Goal: Information Seeking & Learning: Learn about a topic

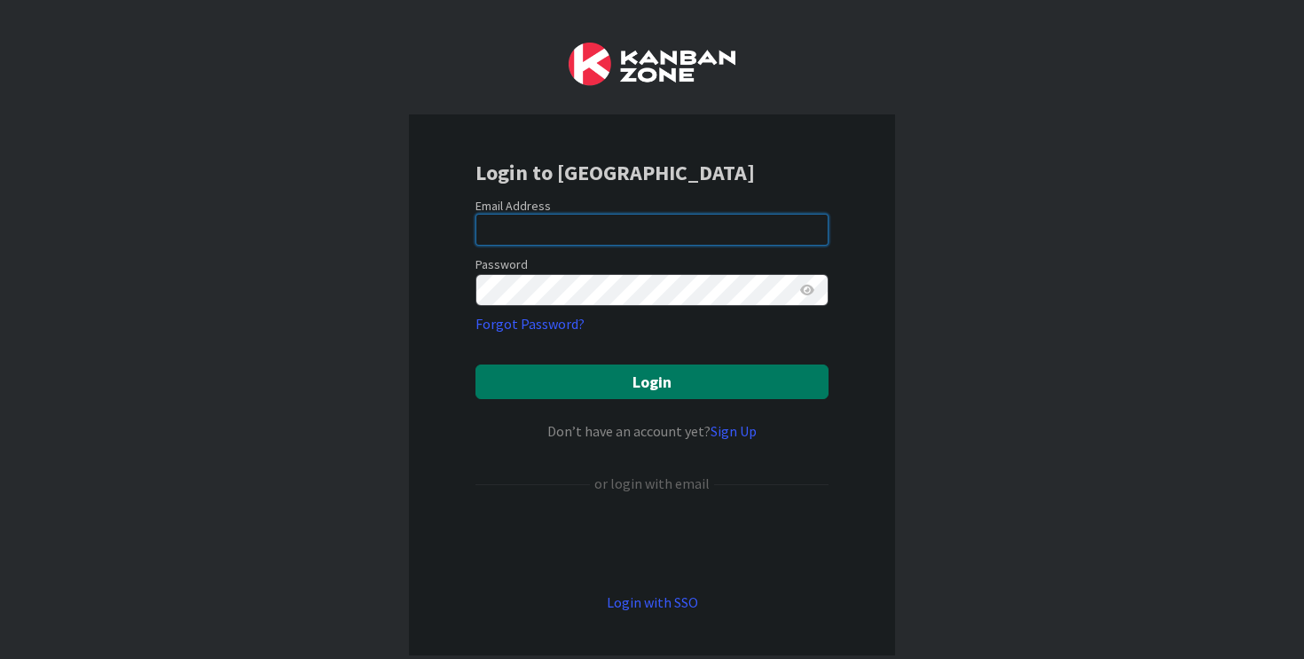
type input "[EMAIL_ADDRESS][DOMAIN_NAME]"
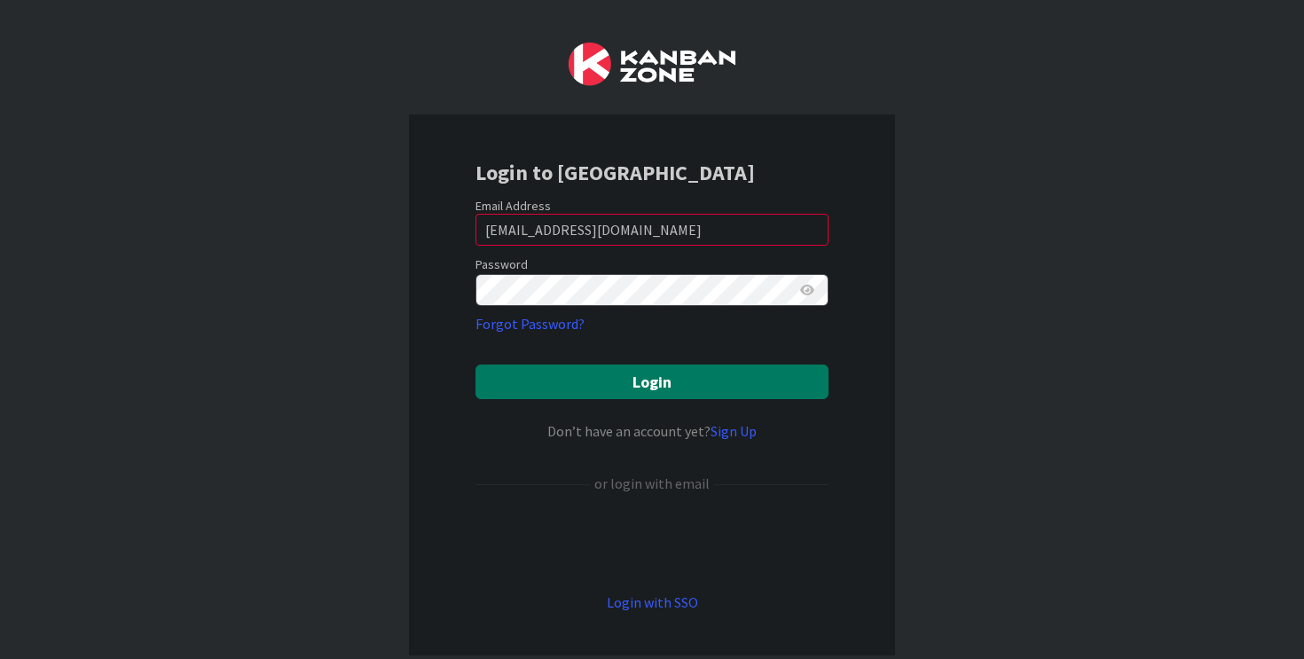
click at [619, 388] on button "Login" at bounding box center [651, 382] width 353 height 35
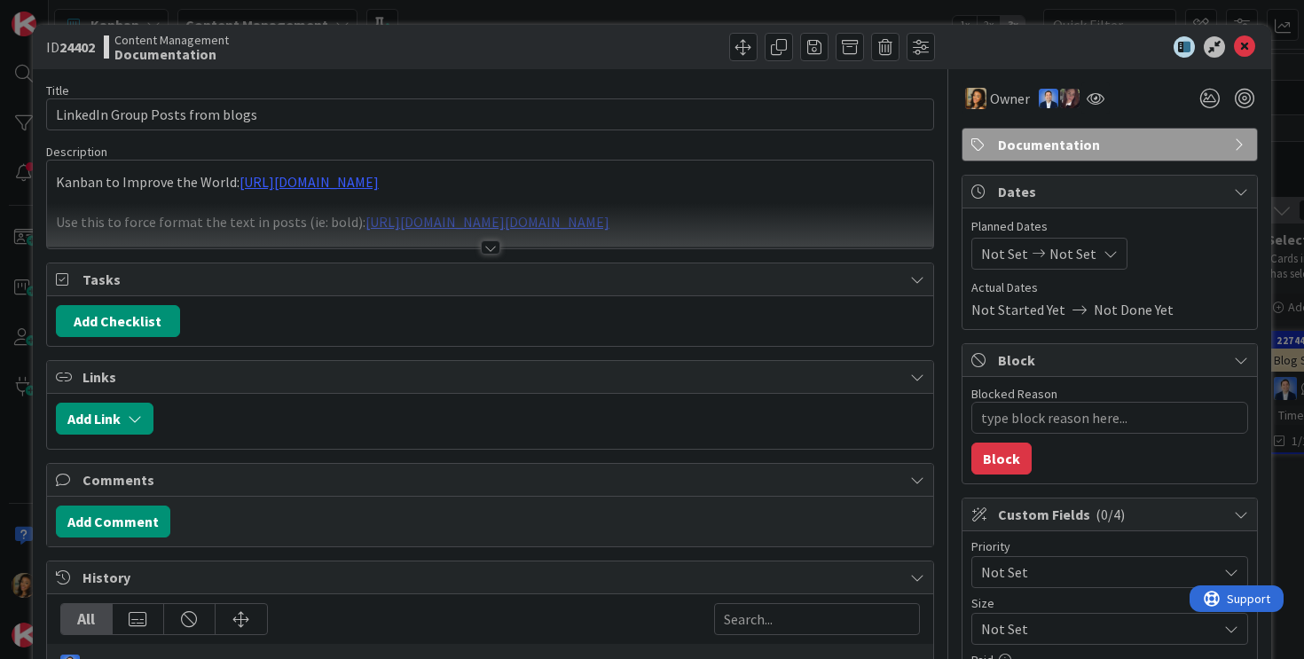
type textarea "x"
click at [485, 250] on div at bounding box center [491, 247] width 20 height 14
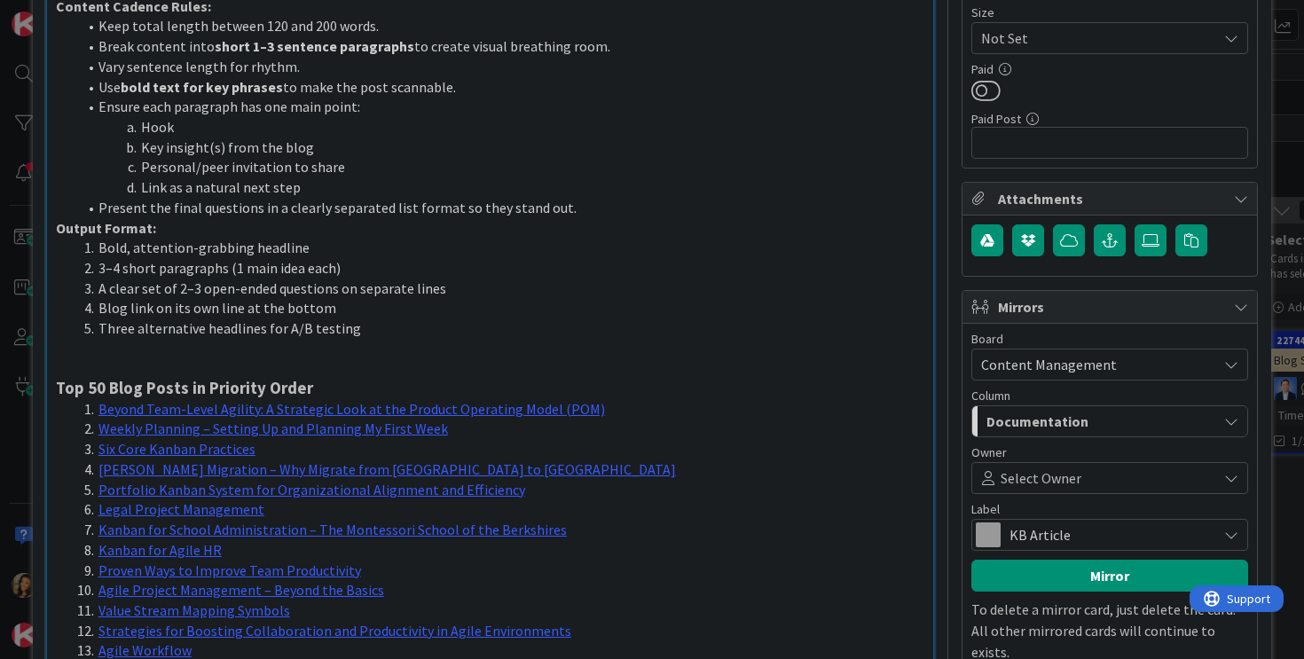
scroll to position [598, 0]
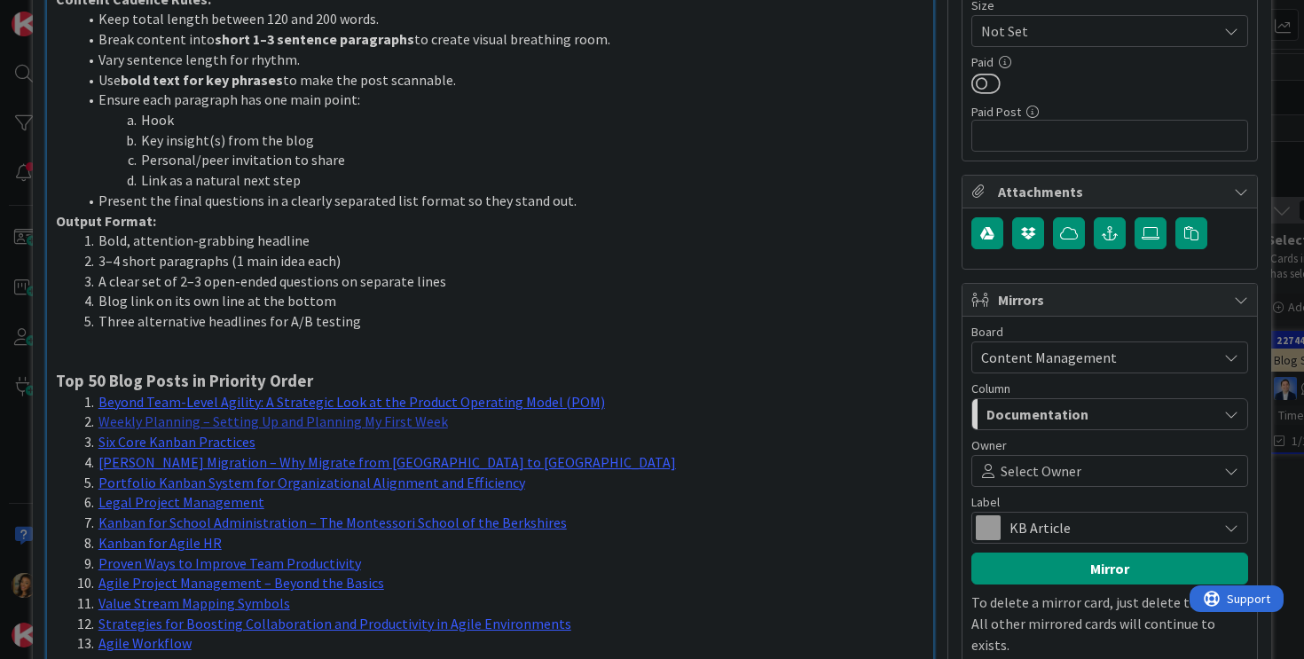
click at [340, 413] on link "Weekly Planning – Setting Up and Planning My First Week" at bounding box center [273, 422] width 350 height 18
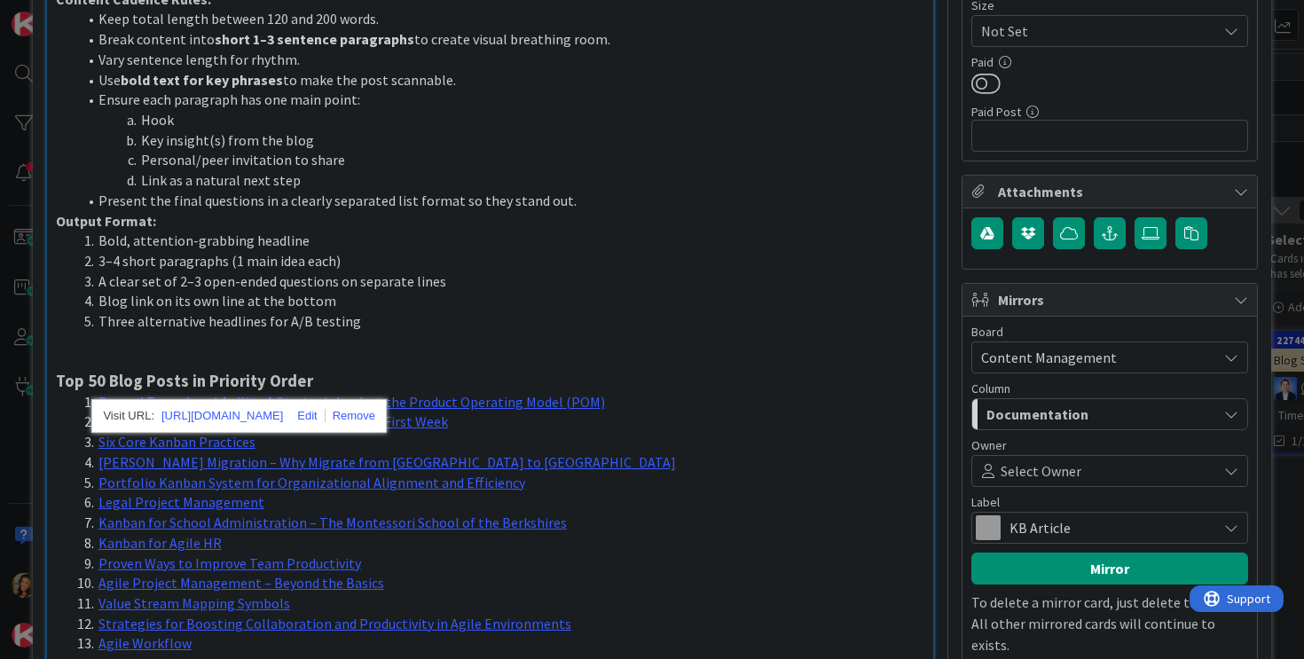
click at [545, 432] on li "Six Core Kanban Practices" at bounding box center [501, 442] width 848 height 20
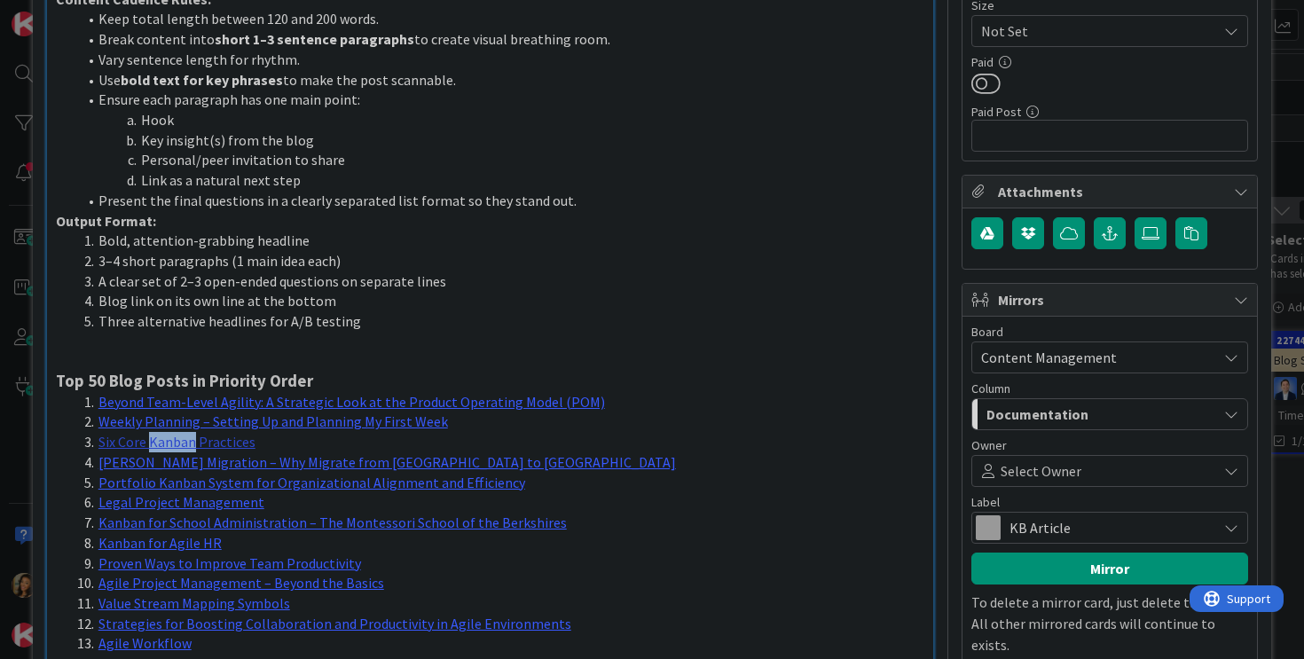
click at [138, 433] on link "Six Core Kanban Practices" at bounding box center [176, 442] width 157 height 18
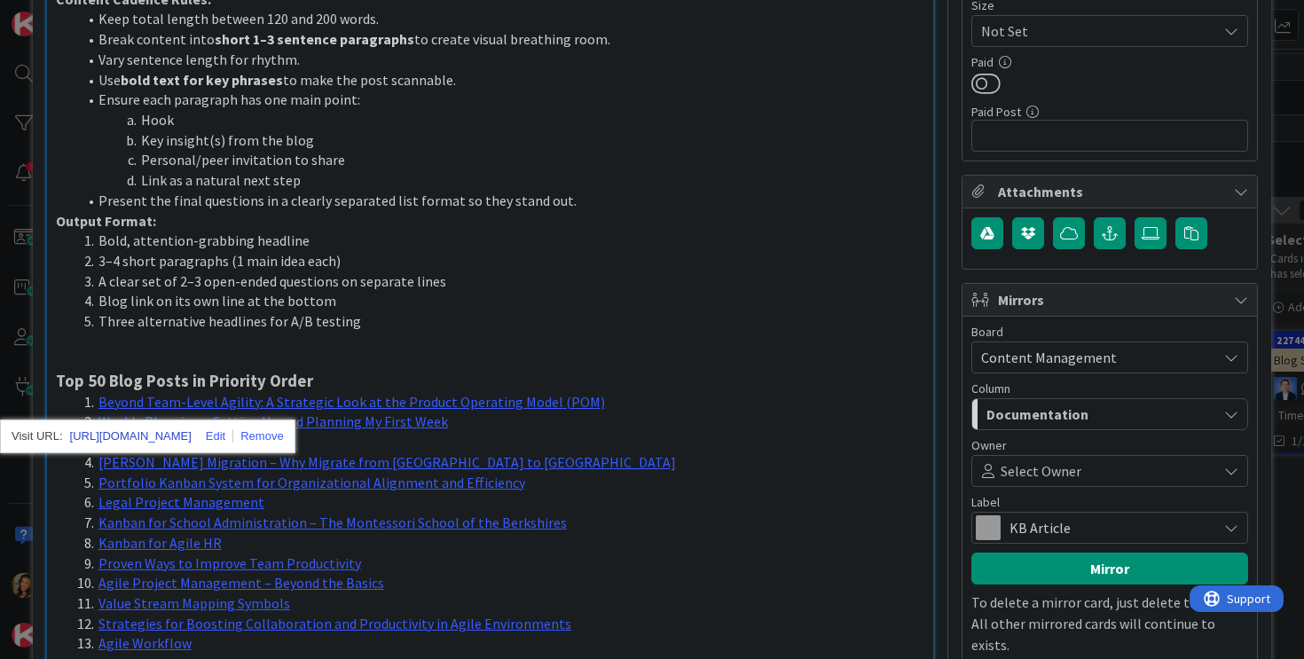
click at [142, 433] on link "[URL][DOMAIN_NAME]" at bounding box center [131, 436] width 122 height 23
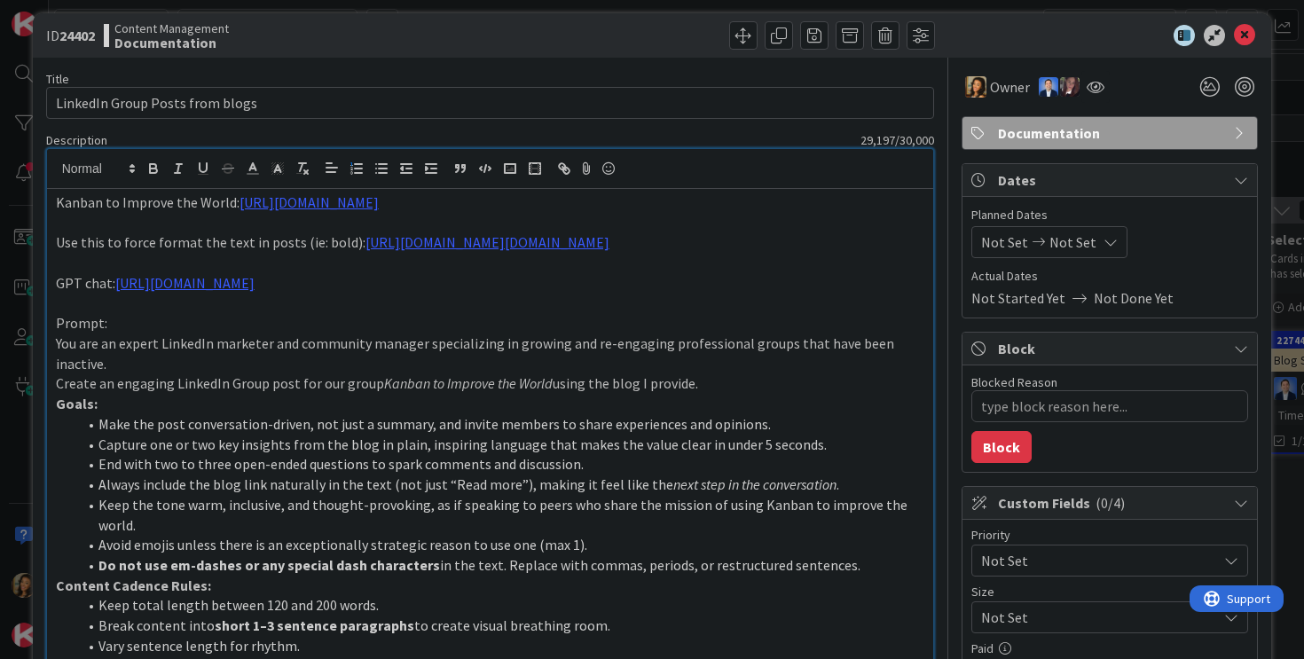
scroll to position [12, 0]
click at [255, 285] on link "[URL][DOMAIN_NAME]" at bounding box center [184, 282] width 139 height 18
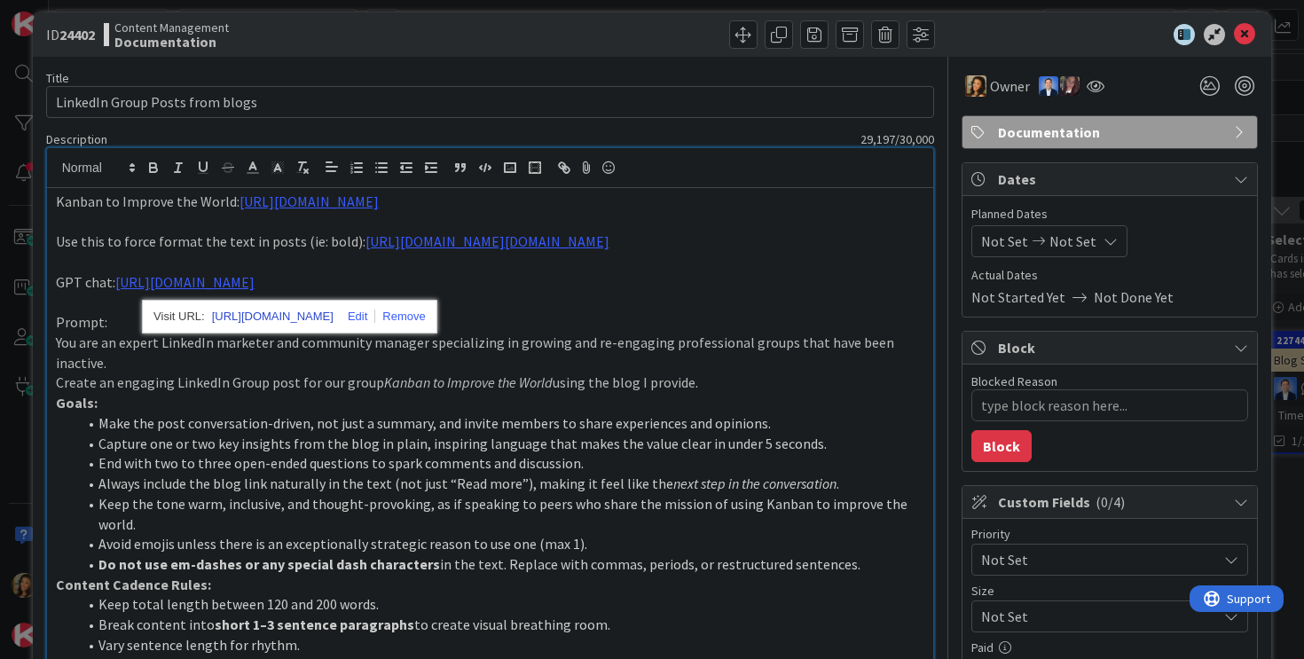
click at [286, 317] on link "[URL][DOMAIN_NAME]" at bounding box center [273, 316] width 122 height 23
click at [330, 323] on link "[URL][DOMAIN_NAME]" at bounding box center [273, 316] width 122 height 23
click at [379, 248] on link "[URL][DOMAIN_NAME][DOMAIN_NAME]" at bounding box center [487, 241] width 244 height 18
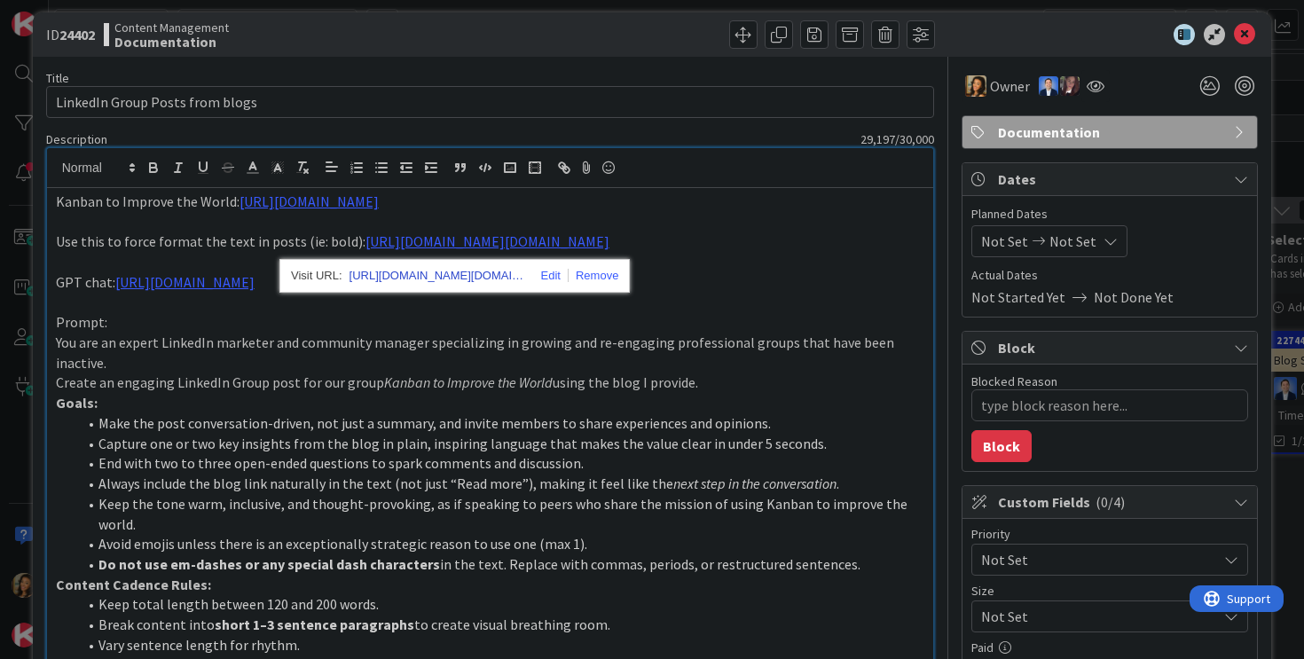
click at [423, 287] on link "[URL][DOMAIN_NAME][DOMAIN_NAME]" at bounding box center [438, 275] width 177 height 23
